Goal: Information Seeking & Learning: Learn about a topic

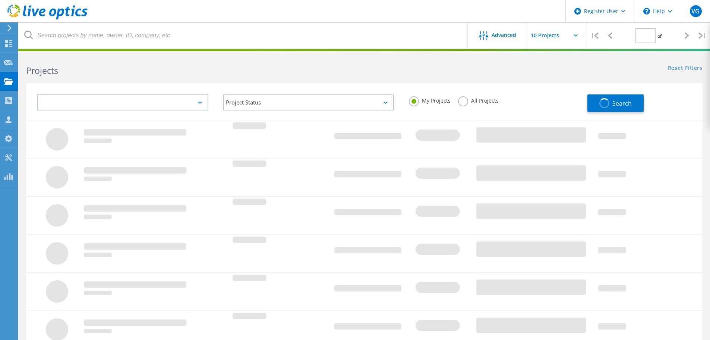
type input "1"
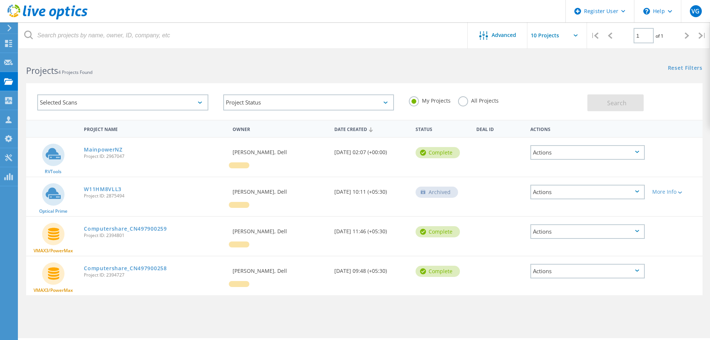
click at [463, 98] on label "All Projects" at bounding box center [478, 99] width 41 height 7
click at [0, 0] on input "All Projects" at bounding box center [0, 0] width 0 height 0
click at [607, 102] on button "Search" at bounding box center [616, 102] width 56 height 17
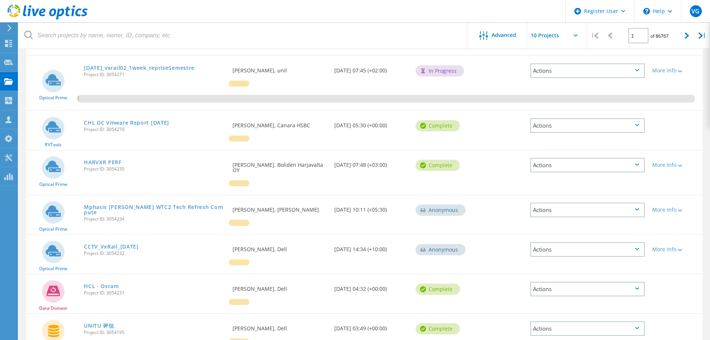
scroll to position [224, 0]
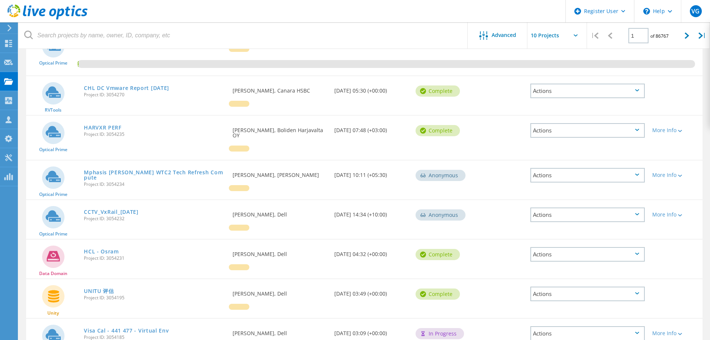
drag, startPoint x: 101, startPoint y: 126, endPoint x: 180, endPoint y: 129, distance: 79.5
click at [101, 126] on link "HARVXR PERF" at bounding box center [103, 127] width 38 height 5
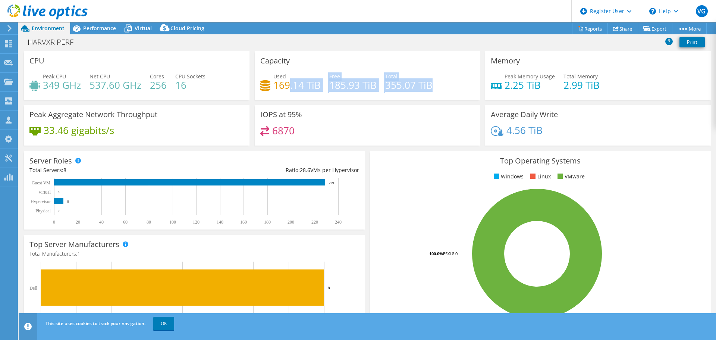
drag, startPoint x: 444, startPoint y: 84, endPoint x: 302, endPoint y: 78, distance: 141.9
click at [286, 87] on div "Used 169.14 TiB Free 185.93 TiB Total 355.07 TiB" at bounding box center [367, 84] width 214 height 24
click at [322, 59] on div "Capacity Used 169.14 TiB Free 185.93 TiB Total 355.07 TiB" at bounding box center [368, 75] width 226 height 49
drag, startPoint x: 274, startPoint y: 87, endPoint x: 319, endPoint y: 87, distance: 45.1
click at [319, 87] on div "Used 169.14 TiB Free 185.93 TiB Total 355.07 TiB" at bounding box center [367, 84] width 214 height 24
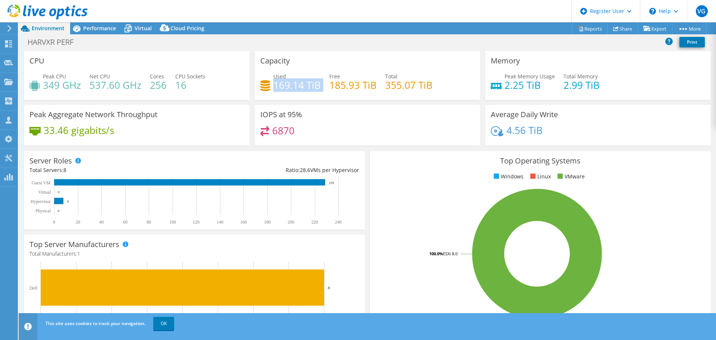
click at [321, 100] on div "Capacity Used 169.14 TiB Free 185.93 TiB Total 355.07 TiB" at bounding box center [367, 78] width 231 height 54
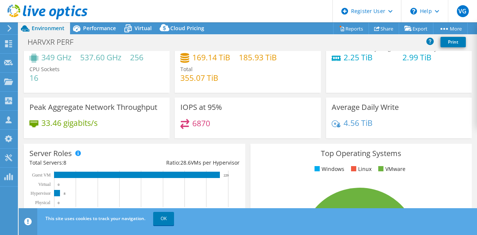
scroll to position [37, 0]
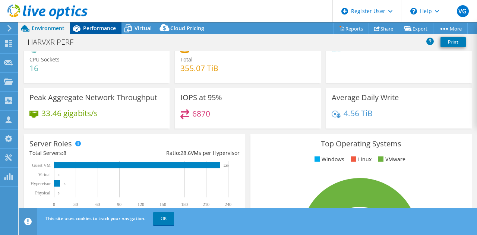
click at [89, 28] on span "Performance" at bounding box center [99, 28] width 33 height 7
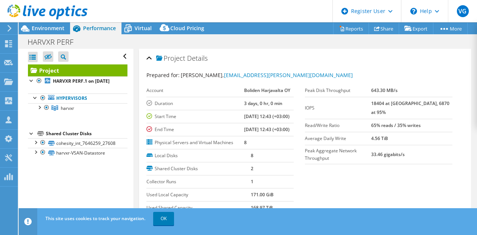
drag, startPoint x: 427, startPoint y: 122, endPoint x: 442, endPoint y: 120, distance: 15.0
click at [442, 120] on tr "Read/Write Ratio 65% reads / 35% writes" at bounding box center [379, 125] width 148 height 13
click at [443, 132] on td "4.56 TiB" at bounding box center [411, 138] width 81 height 13
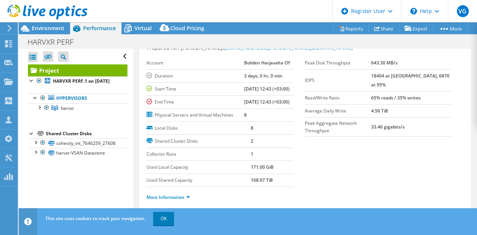
scroll to position [37, 0]
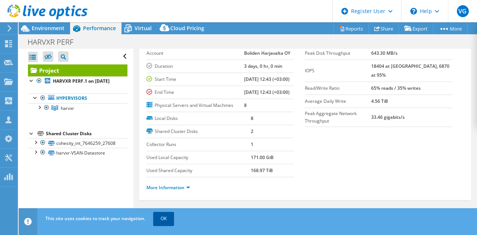
click at [155, 222] on link "OK" at bounding box center [163, 218] width 21 height 13
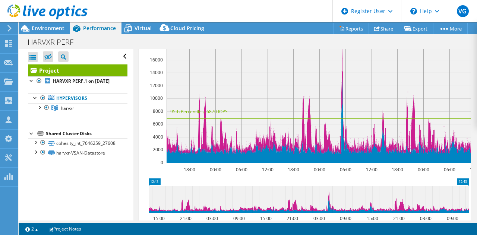
scroll to position [186, 0]
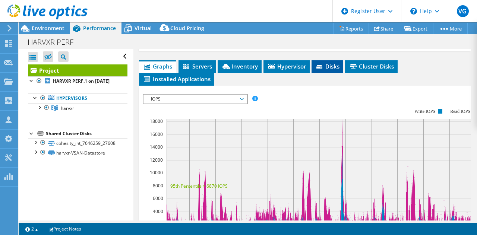
click at [327, 70] on span "Disks" at bounding box center [327, 66] width 24 height 7
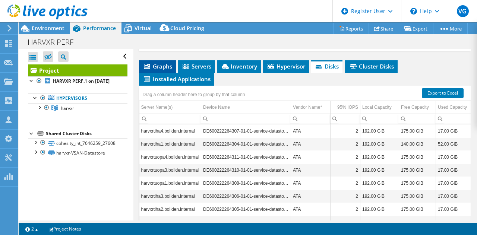
click at [158, 70] on span "Graphs" at bounding box center [157, 66] width 29 height 7
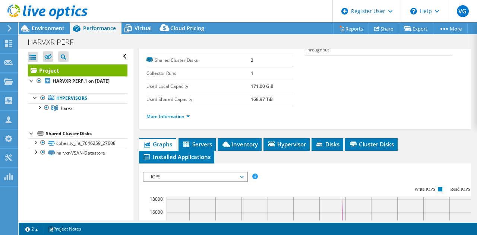
scroll to position [0, 0]
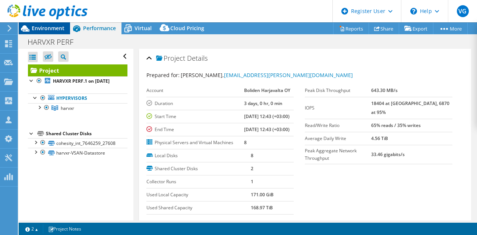
click at [39, 31] on span "Environment" at bounding box center [48, 28] width 33 height 7
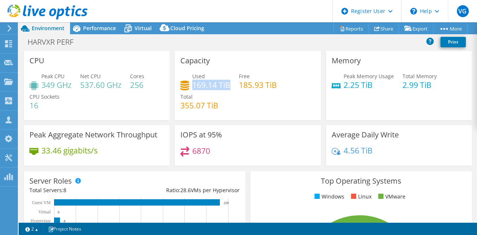
drag, startPoint x: 192, startPoint y: 82, endPoint x: 227, endPoint y: 82, distance: 35.1
click at [227, 82] on h4 "169.14 TiB" at bounding box center [211, 85] width 38 height 8
click at [246, 92] on div "Used 169.14 TiB Free 185.93 TiB Total 355.07 TiB" at bounding box center [247, 94] width 135 height 45
drag, startPoint x: 211, startPoint y: 158, endPoint x: 189, endPoint y: 150, distance: 23.6
click at [189, 150] on div "6870" at bounding box center [247, 155] width 135 height 16
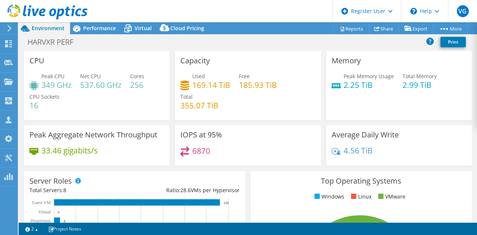
click at [305, 157] on div "6870" at bounding box center [247, 155] width 135 height 16
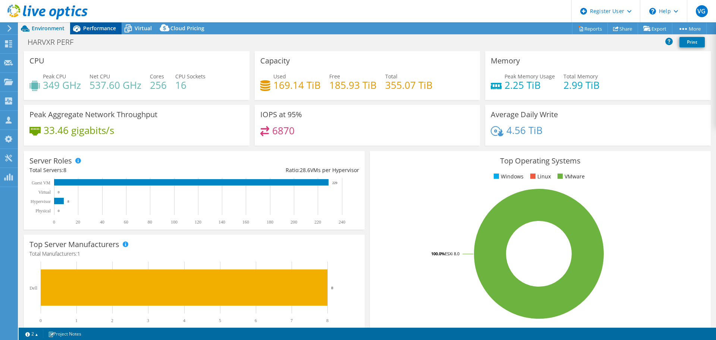
click at [103, 30] on span "Performance" at bounding box center [99, 28] width 33 height 7
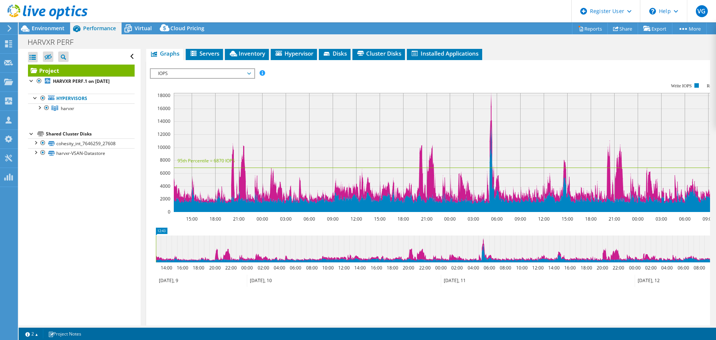
scroll to position [112, 0]
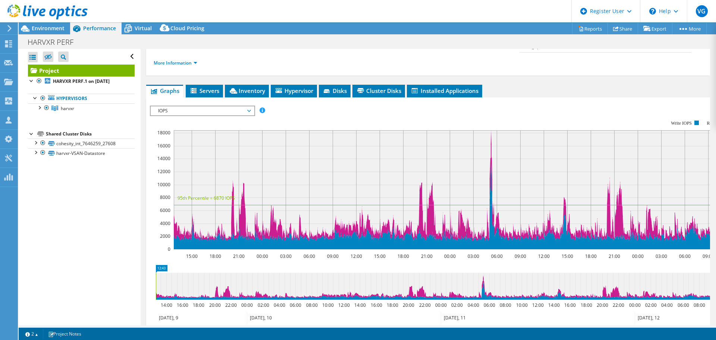
click at [247, 106] on span "IOPS" at bounding box center [202, 110] width 96 height 9
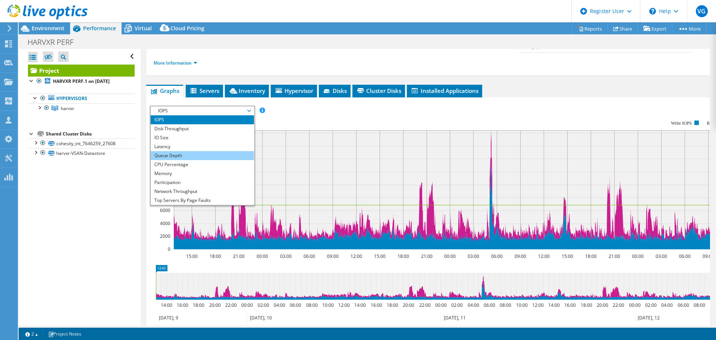
scroll to position [27, 0]
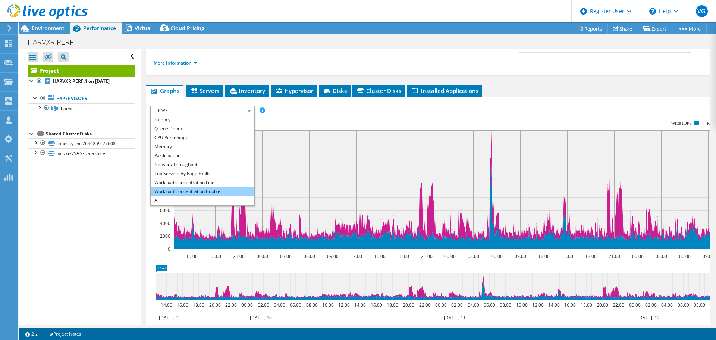
click at [223, 187] on li "Workload Concentration Bubble" at bounding box center [202, 191] width 103 height 9
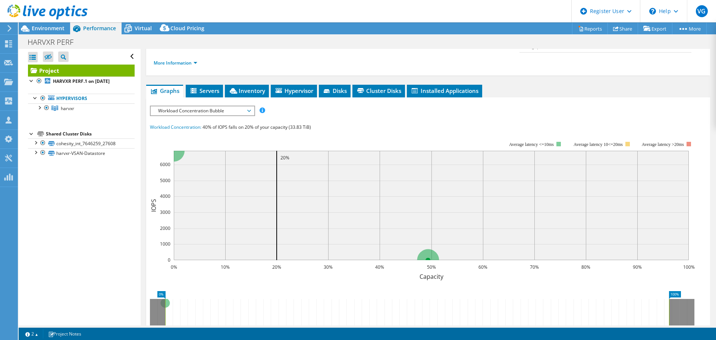
click at [67, 183] on div "Open All Close All Hide Excluded Nodes Project Tree Filter" at bounding box center [80, 187] width 122 height 276
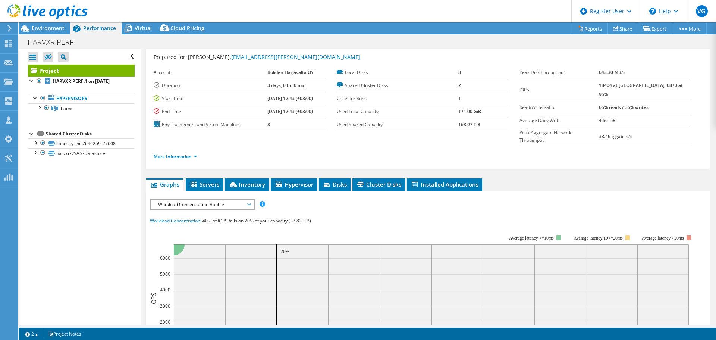
scroll to position [56, 0]
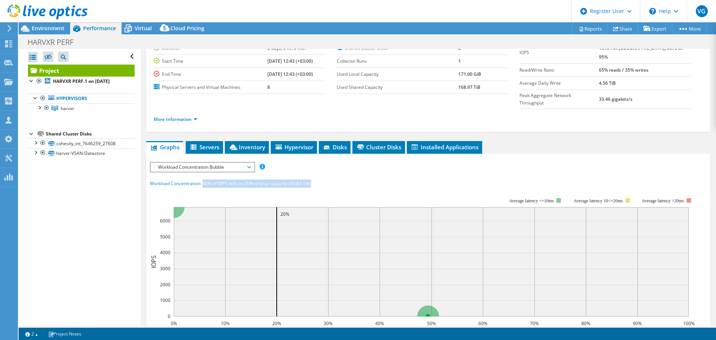
drag, startPoint x: 209, startPoint y: 168, endPoint x: 313, endPoint y: 167, distance: 104.0
click at [313, 179] on div "Workload Concentration: 40% of IOPS falls on 20% of your capacity (33.83 TiB)" at bounding box center [428, 183] width 556 height 8
click at [315, 179] on div "Workload Concentration: 40% of IOPS falls on 20% of your capacity (33.83 TiB)" at bounding box center [428, 183] width 556 height 8
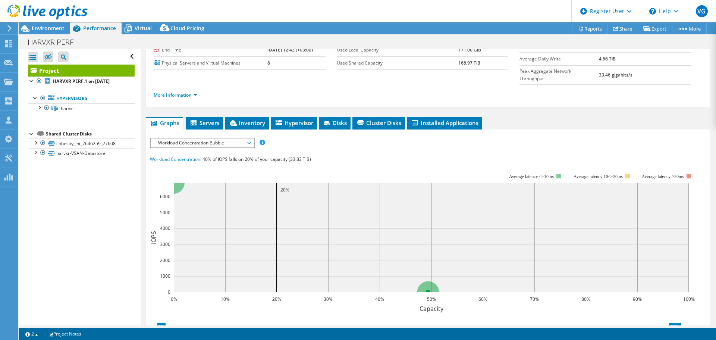
scroll to position [93, 0]
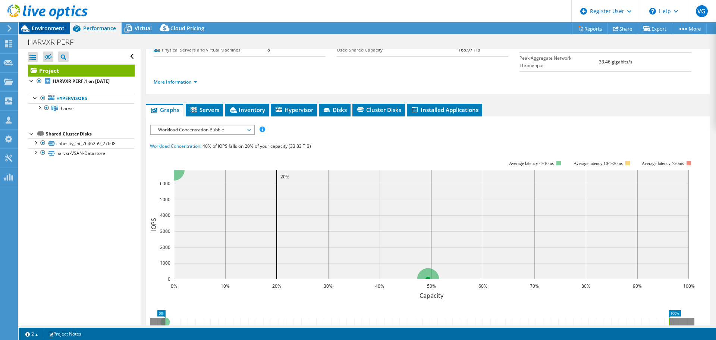
click at [44, 33] on div "Environment" at bounding box center [44, 28] width 51 height 12
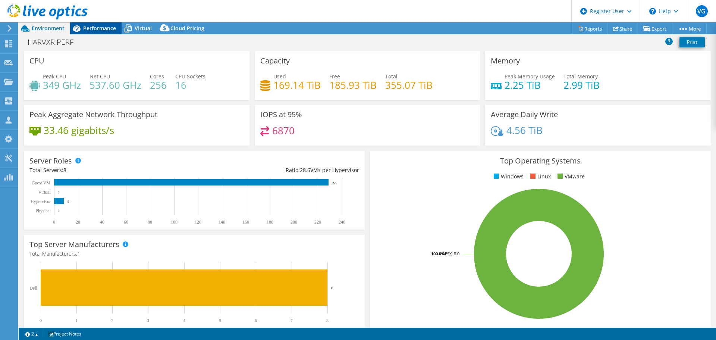
click at [82, 25] on icon at bounding box center [76, 28] width 13 height 13
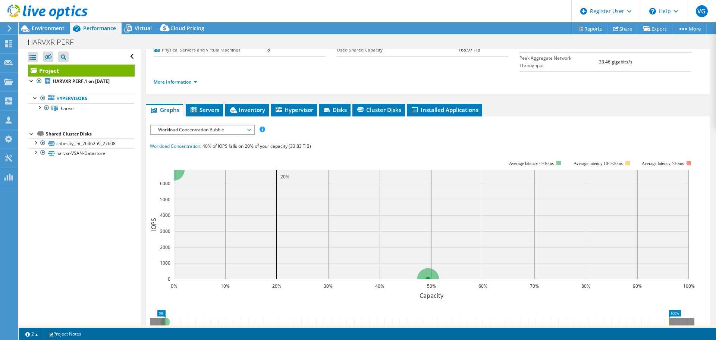
click at [592, 125] on div "IOPS Disk Throughput IO Size Latency Queue Depth CPU Percentage Memory Page Fau…" at bounding box center [428, 263] width 556 height 276
click at [275, 150] on rect at bounding box center [422, 224] width 545 height 149
drag, startPoint x: 204, startPoint y: 131, endPoint x: 288, endPoint y: 128, distance: 84.4
click at [288, 143] on span "40% of IOPS falls on 20% of your capacity (33.83 TiB)" at bounding box center [256, 146] width 109 height 6
click at [328, 150] on rect at bounding box center [422, 224] width 545 height 149
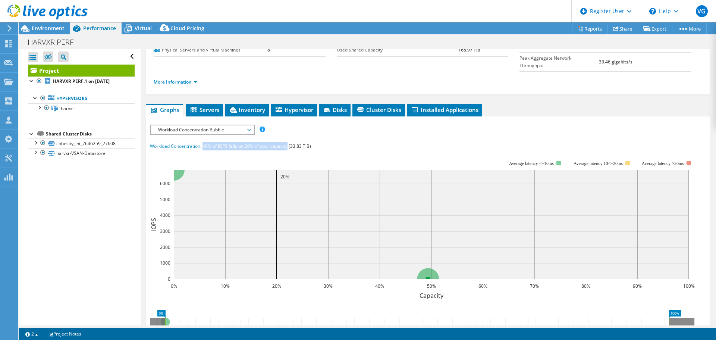
click at [309, 150] on rect at bounding box center [422, 224] width 545 height 149
click at [291, 143] on span "40% of IOPS falls on 20% of your capacity (33.83 TiB)" at bounding box center [256, 146] width 109 height 6
click at [311, 150] on rect at bounding box center [422, 224] width 545 height 149
click at [38, 22] on div at bounding box center [44, 12] width 88 height 25
click at [38, 26] on span "Environment" at bounding box center [48, 28] width 33 height 7
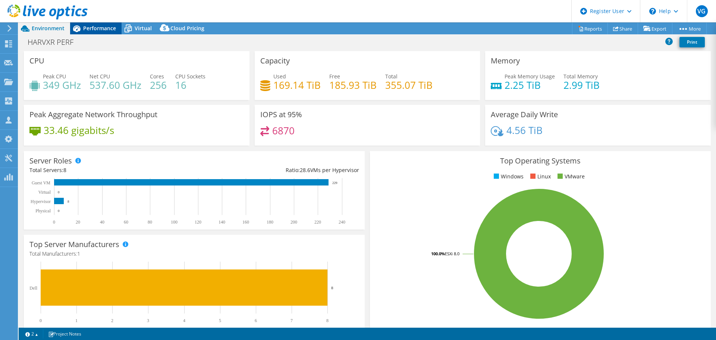
click at [100, 27] on span "Performance" at bounding box center [99, 28] width 33 height 7
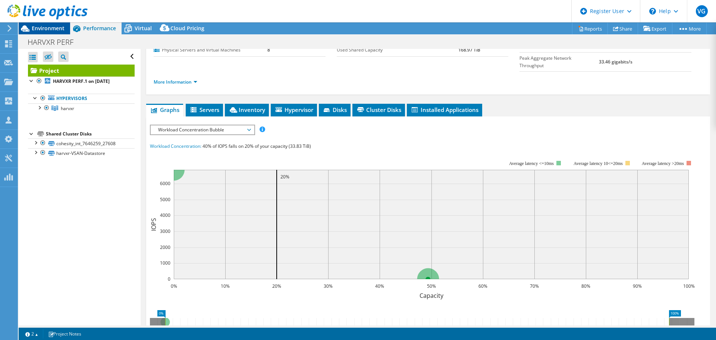
click at [57, 29] on span "Environment" at bounding box center [48, 28] width 33 height 7
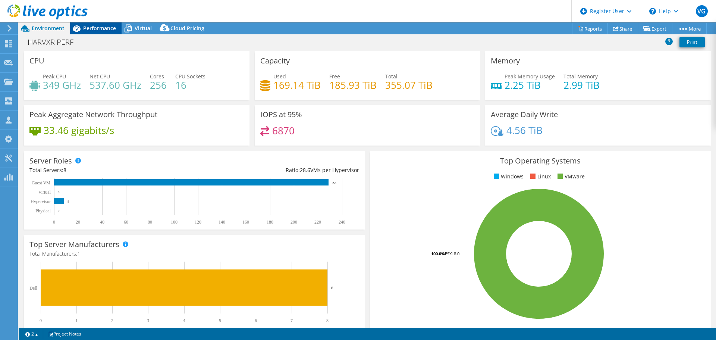
click at [89, 27] on span "Performance" at bounding box center [99, 28] width 33 height 7
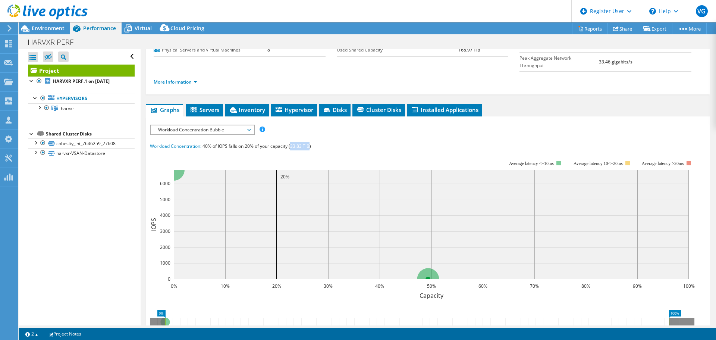
drag, startPoint x: 291, startPoint y: 128, endPoint x: 310, endPoint y: 126, distance: 19.1
click at [310, 126] on div "IOPS Disk Throughput IO Size Latency Queue Depth CPU Percentage Memory Page Fau…" at bounding box center [428, 263] width 556 height 276
click at [383, 126] on div "IOPS Disk Throughput IO Size Latency Queue Depth CPU Percentage Memory Page Fau…" at bounding box center [428, 263] width 556 height 276
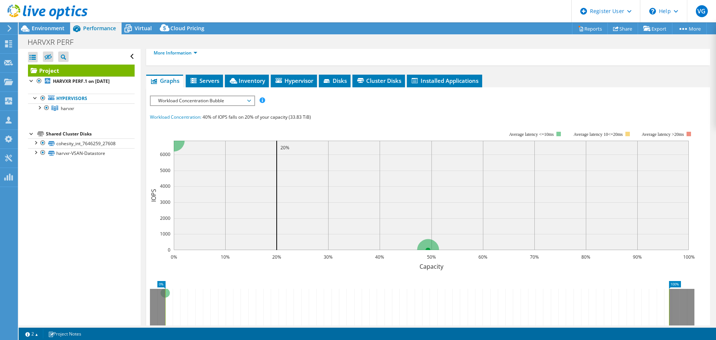
scroll to position [130, 0]
